Goal: Communication & Community: Answer question/provide support

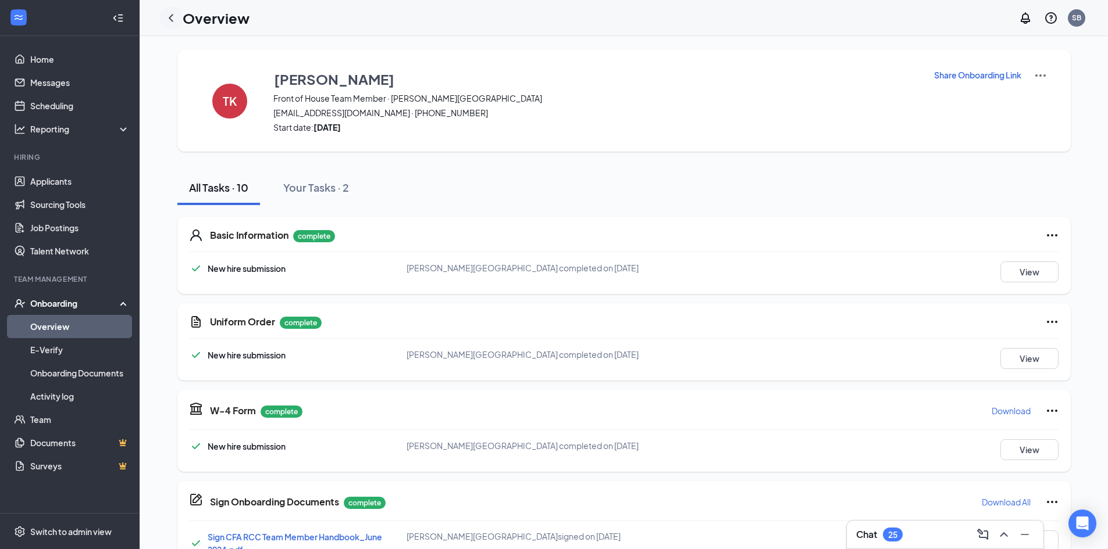
click at [174, 23] on icon "ChevronLeft" at bounding box center [171, 18] width 14 height 14
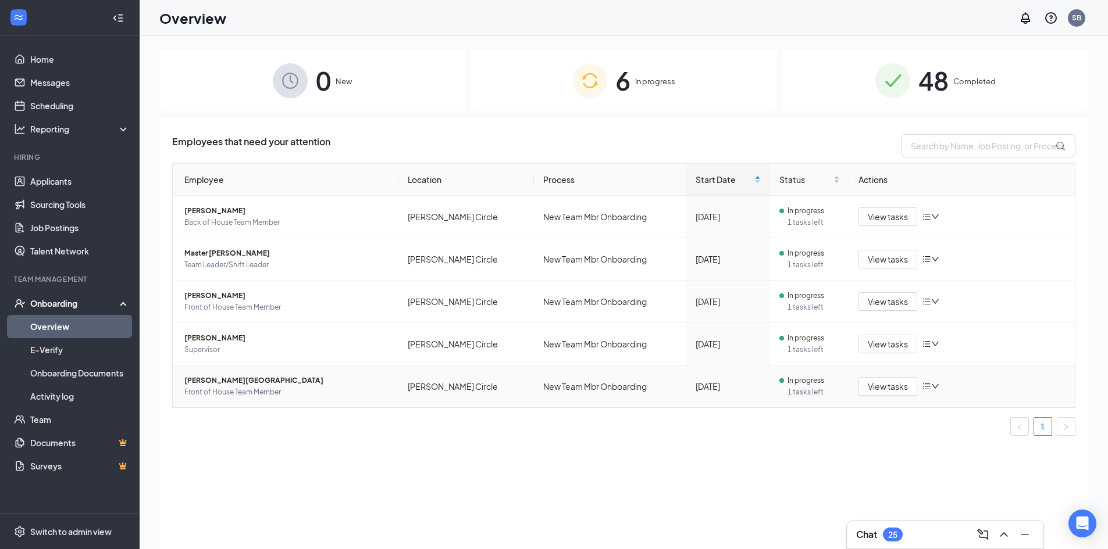
click at [234, 377] on span "[PERSON_NAME][GEOGRAPHIC_DATA]" at bounding box center [286, 381] width 205 height 12
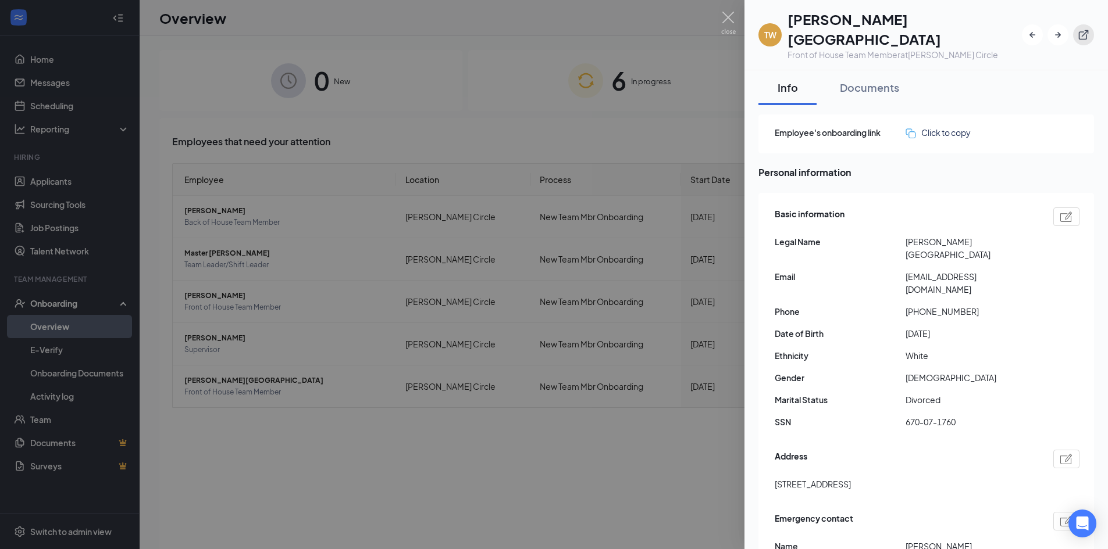
click at [1089, 28] on button "button" at bounding box center [1083, 34] width 21 height 21
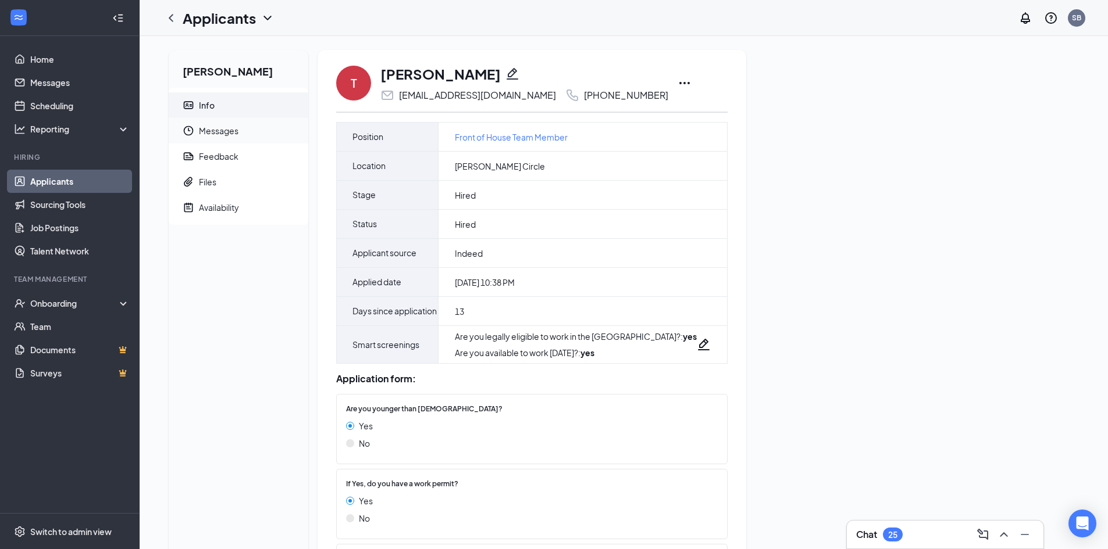
click at [231, 134] on span "Messages" at bounding box center [249, 131] width 100 height 26
